Goal: Navigation & Orientation: Find specific page/section

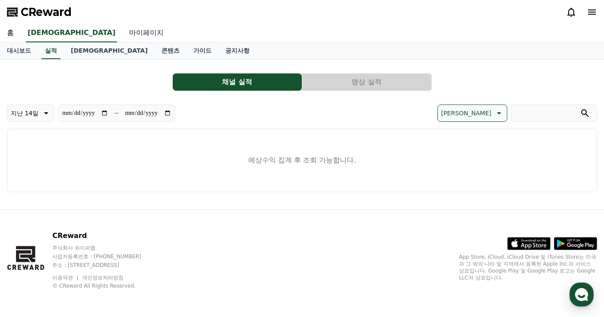
click at [122, 35] on link "마이페이지" at bounding box center [146, 33] width 48 height 18
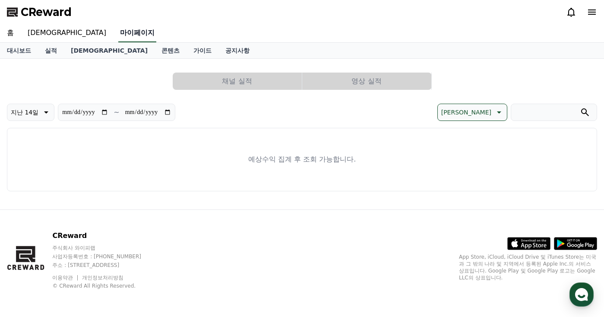
select select "**********"
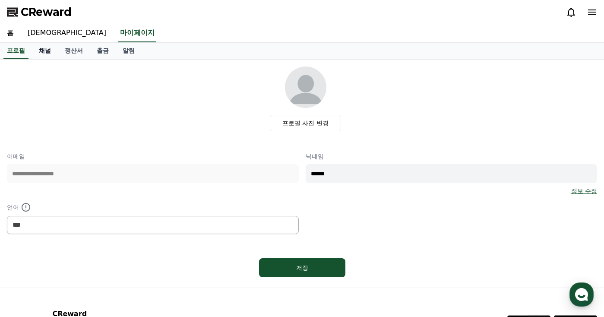
click at [54, 53] on link "채널" at bounding box center [45, 51] width 26 height 16
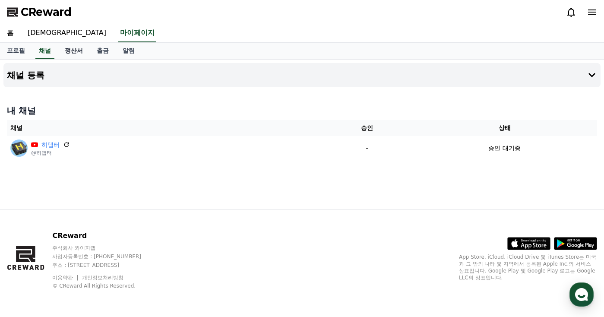
click at [78, 53] on link "정산서" at bounding box center [74, 51] width 32 height 16
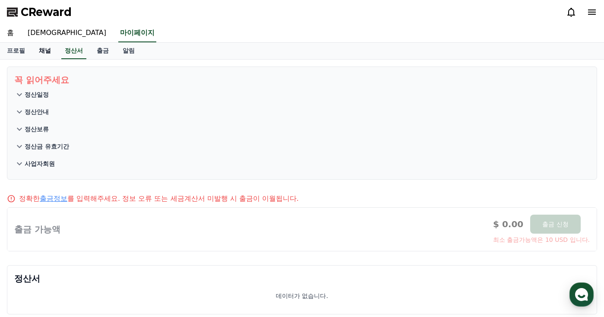
click at [36, 49] on link "채널" at bounding box center [45, 51] width 26 height 16
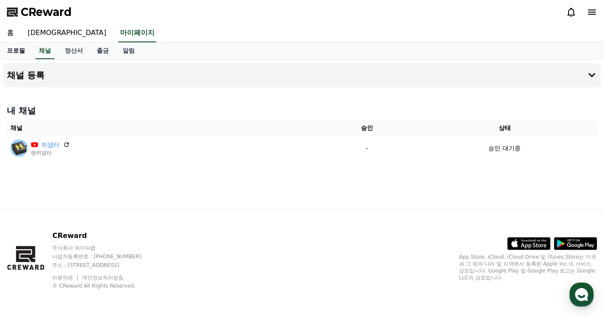
click at [21, 48] on link "프로필" at bounding box center [16, 51] width 32 height 16
select select "**********"
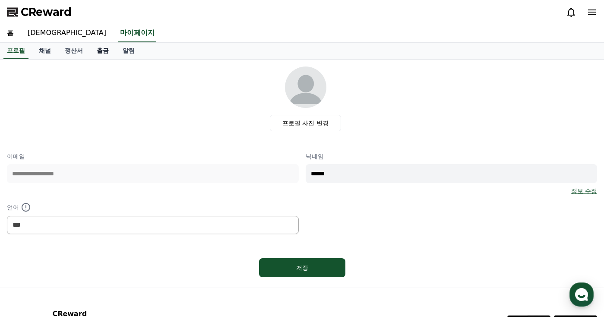
click at [103, 51] on link "출금" at bounding box center [103, 51] width 26 height 16
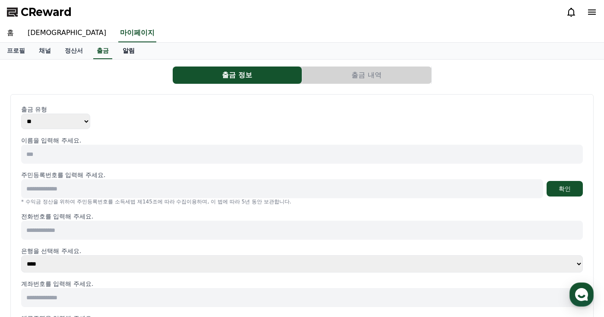
click at [127, 50] on link "알림" at bounding box center [129, 51] width 26 height 16
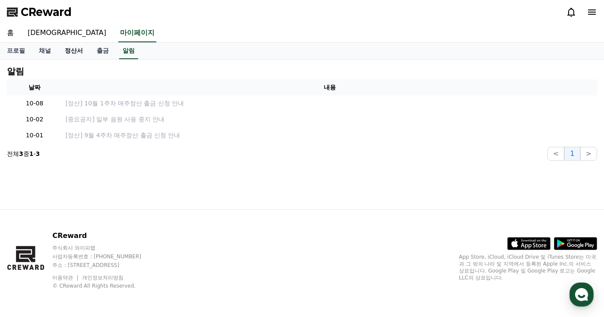
click at [69, 53] on link "정산서" at bounding box center [74, 51] width 32 height 16
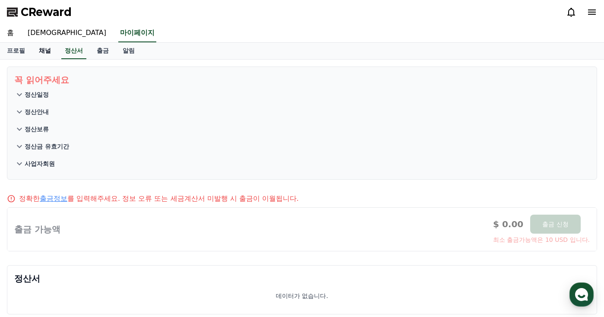
click at [52, 52] on link "채널" at bounding box center [45, 51] width 26 height 16
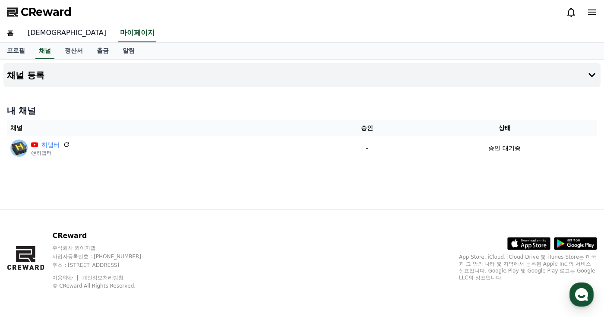
click at [47, 30] on link "[DEMOGRAPHIC_DATA]" at bounding box center [67, 33] width 92 height 18
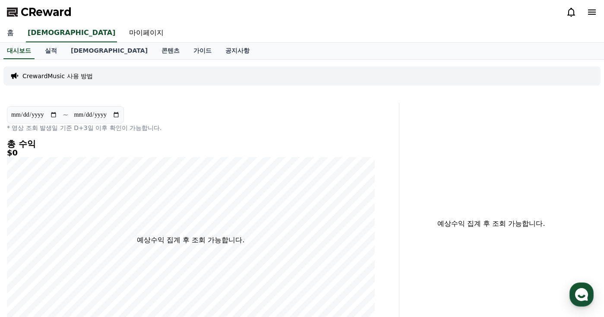
click at [9, 35] on link "홈" at bounding box center [10, 33] width 21 height 18
